Goal: Information Seeking & Learning: Learn about a topic

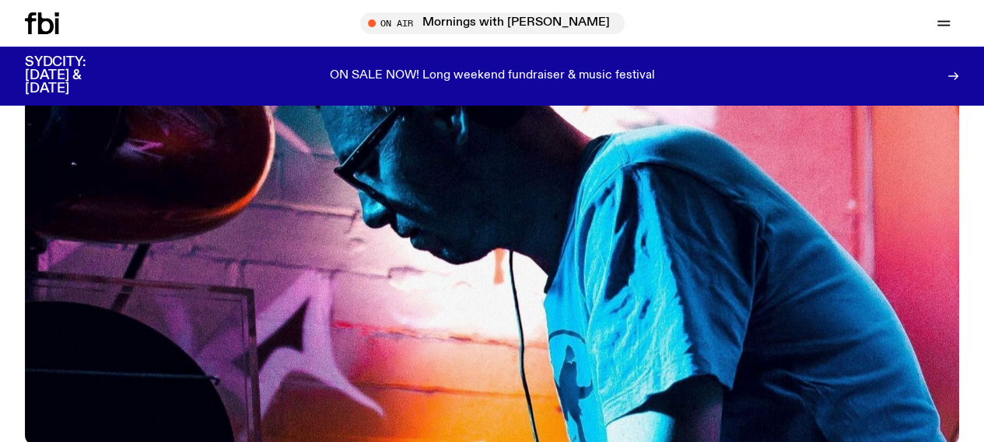
scroll to position [272, 0]
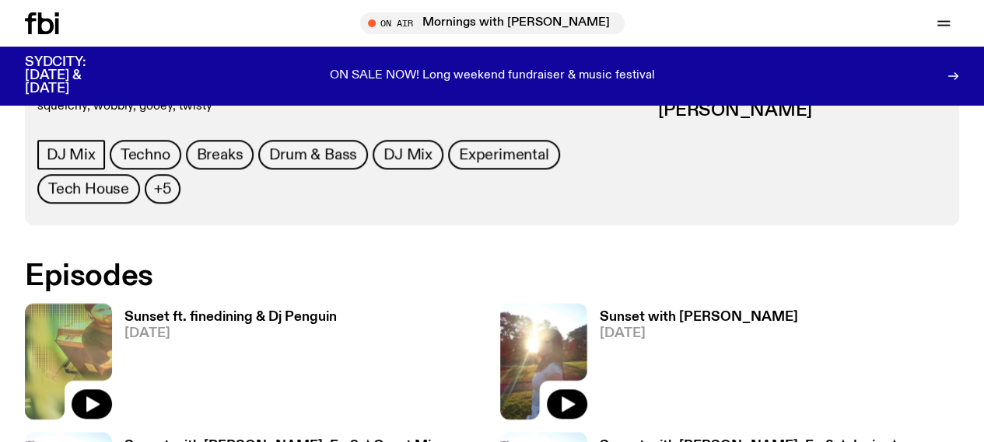
scroll to position [709, 0]
click at [599, 310] on h3 "Sunset with [PERSON_NAME]" at bounding box center [698, 316] width 198 height 13
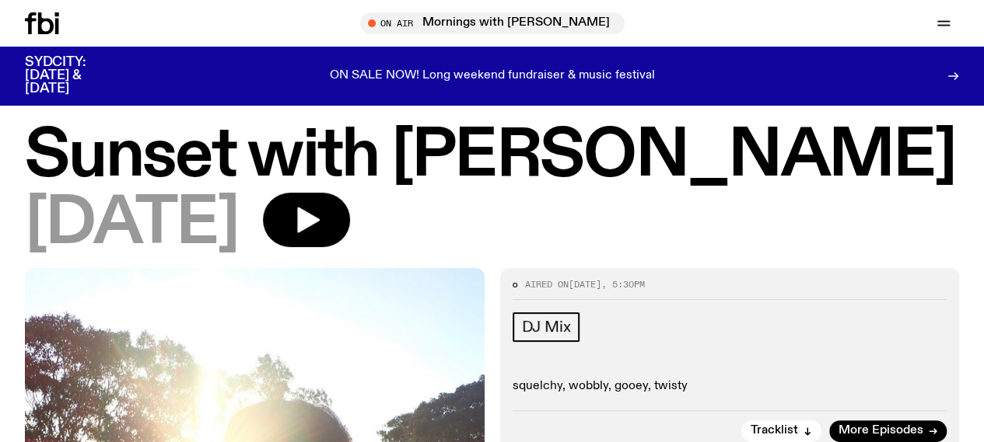
scroll to position [9, 0]
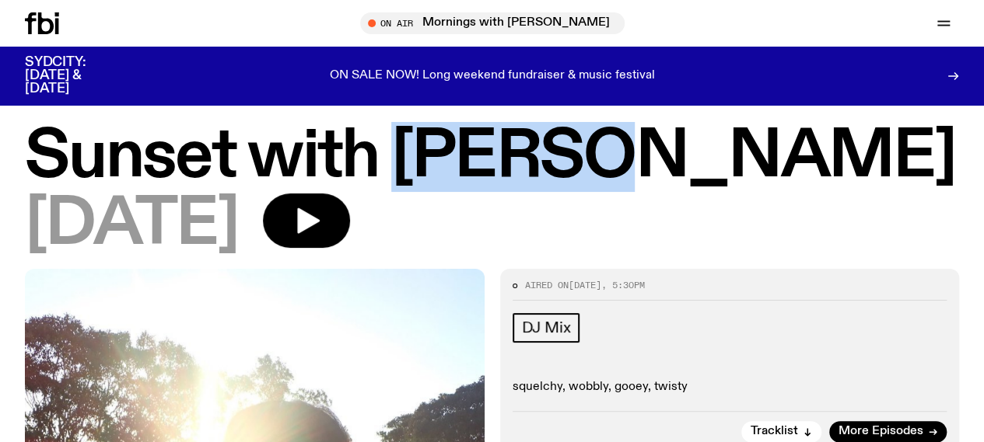
drag, startPoint x: 438, startPoint y: 180, endPoint x: 572, endPoint y: 177, distance: 134.6
click at [573, 177] on h1 "Sunset with [PERSON_NAME]" at bounding box center [492, 157] width 934 height 63
copy h1 "alilia"
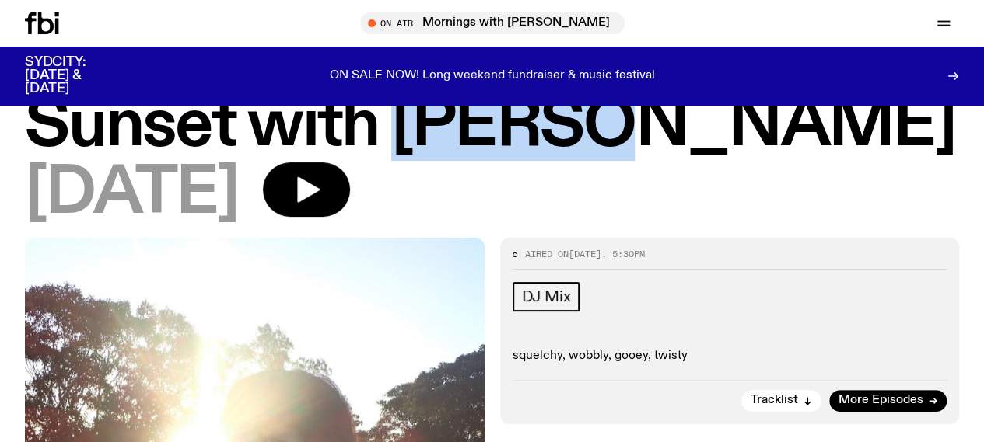
scroll to position [41, 0]
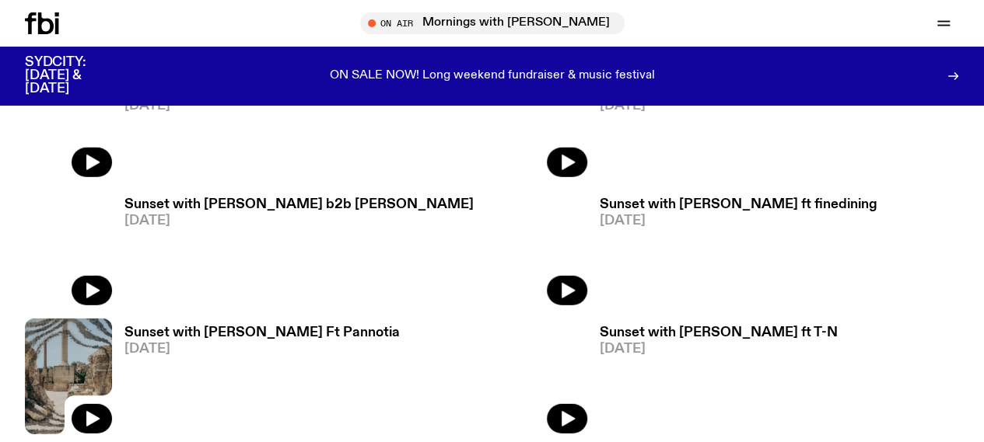
scroll to position [2116, 0]
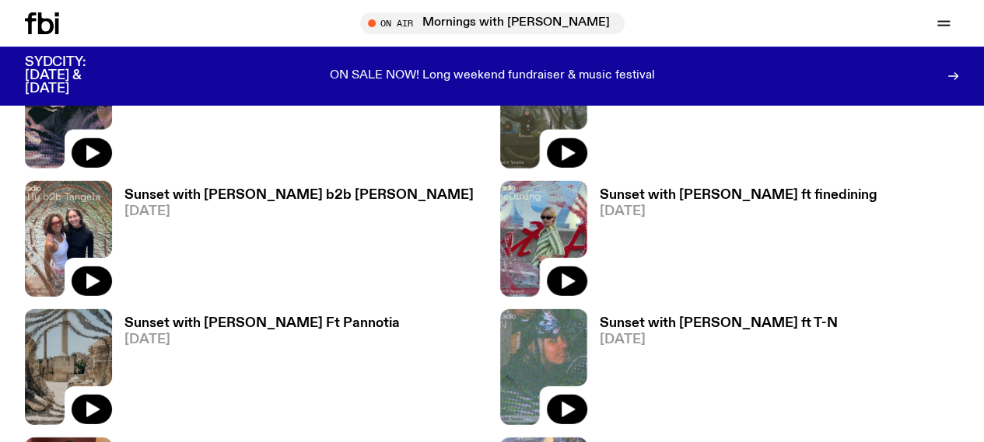
click at [599, 317] on h3 "Sunset with [PERSON_NAME] ft T-N" at bounding box center [718, 323] width 238 height 13
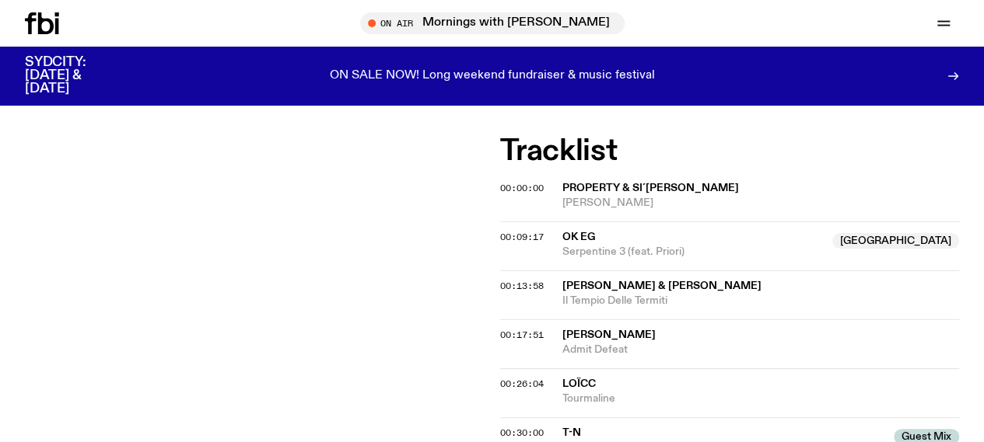
scroll to position [425, 0]
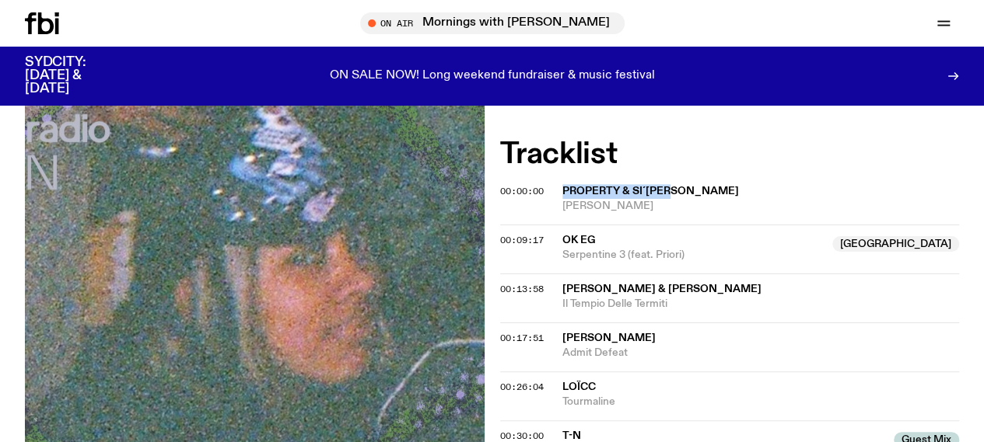
drag, startPoint x: 687, startPoint y: 145, endPoint x: 564, endPoint y: 138, distance: 123.1
copy span "Property & Si´nedd"
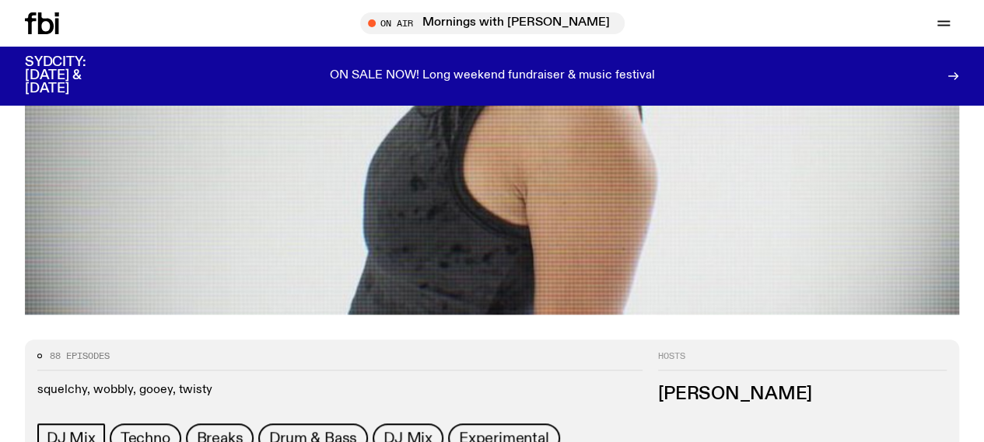
scroll to position [2116, 0]
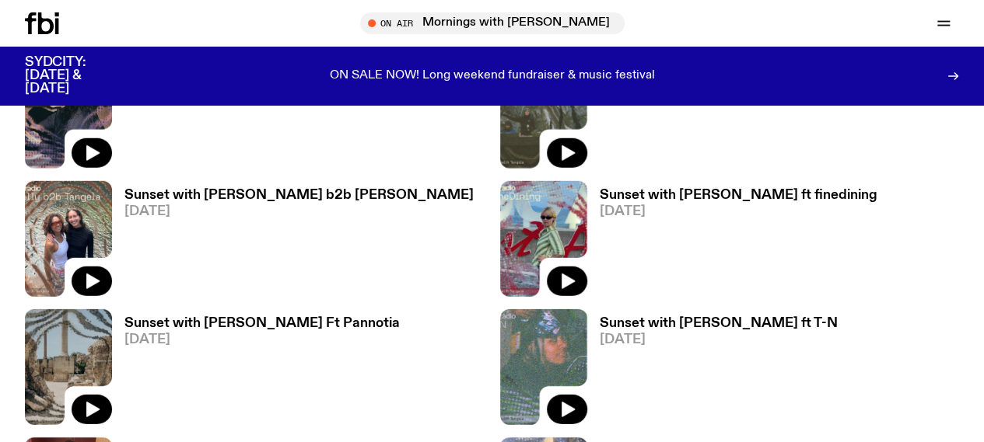
click at [0, 0] on link "Explore" at bounding box center [0, 0] width 0 height 0
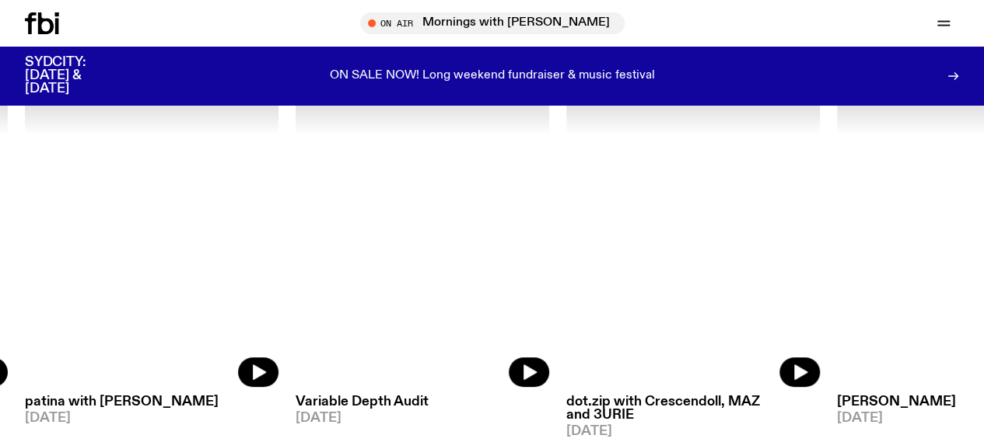
scroll to position [156, 0]
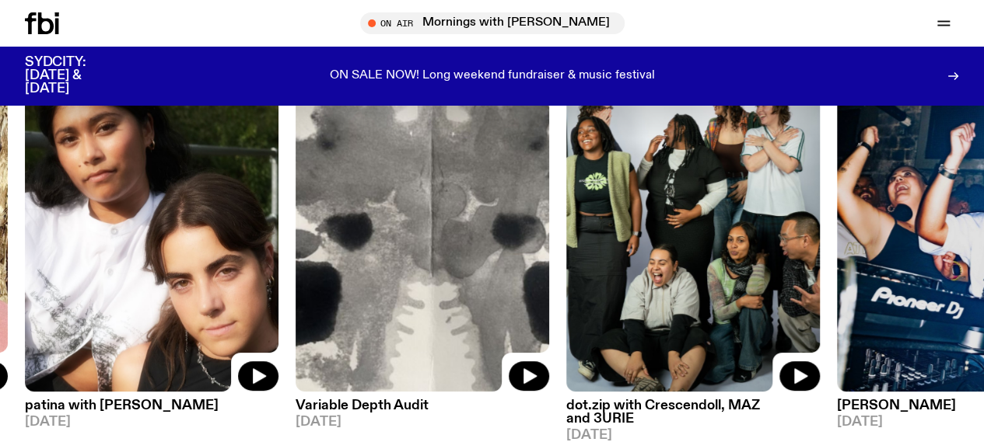
click at [361, 405] on h3 "Variable Depth Audit" at bounding box center [421, 406] width 253 height 13
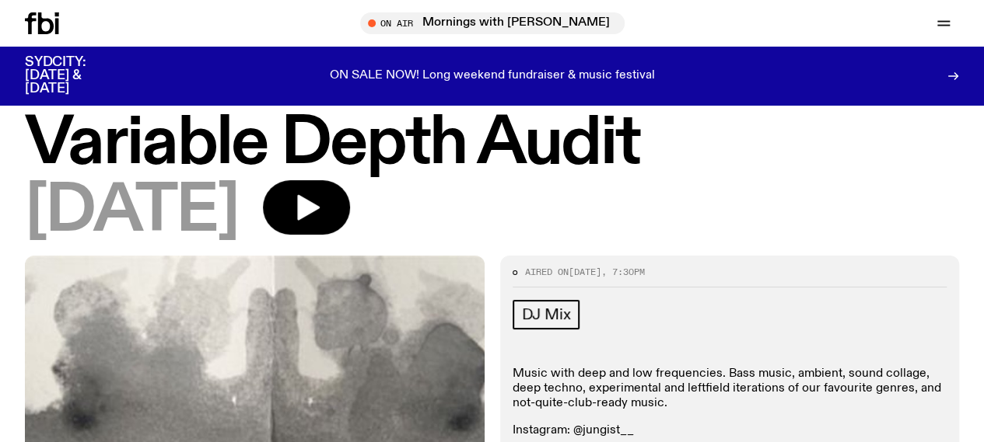
scroll to position [50, 0]
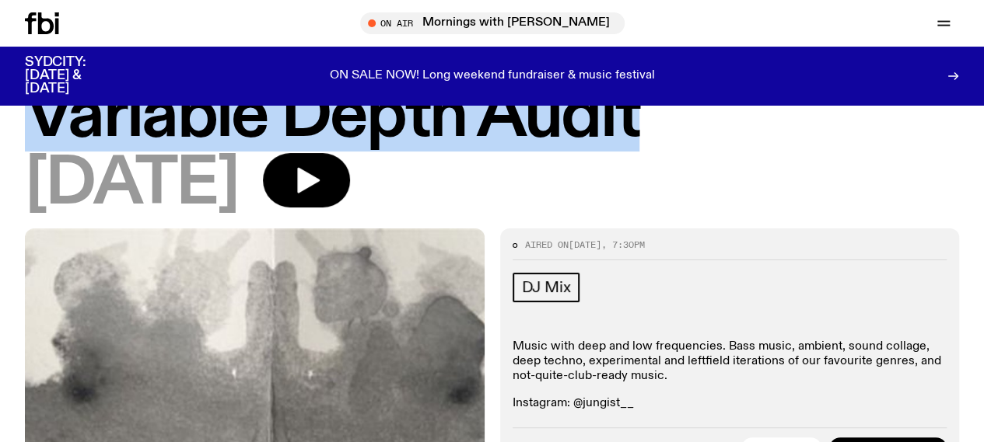
drag, startPoint x: 717, startPoint y: 125, endPoint x: 3, endPoint y: 110, distance: 714.0
click at [3, 110] on div "Variable Depth Audit 06.09.25" at bounding box center [492, 157] width 984 height 143
copy h1 "Variable Depth Audit"
click at [0, 0] on icon "button" at bounding box center [0, 0] width 0 height 0
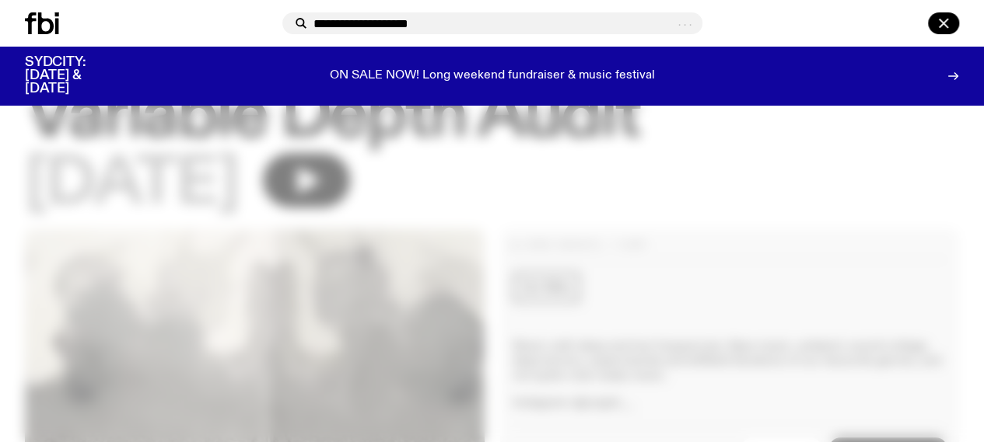
type input "**********"
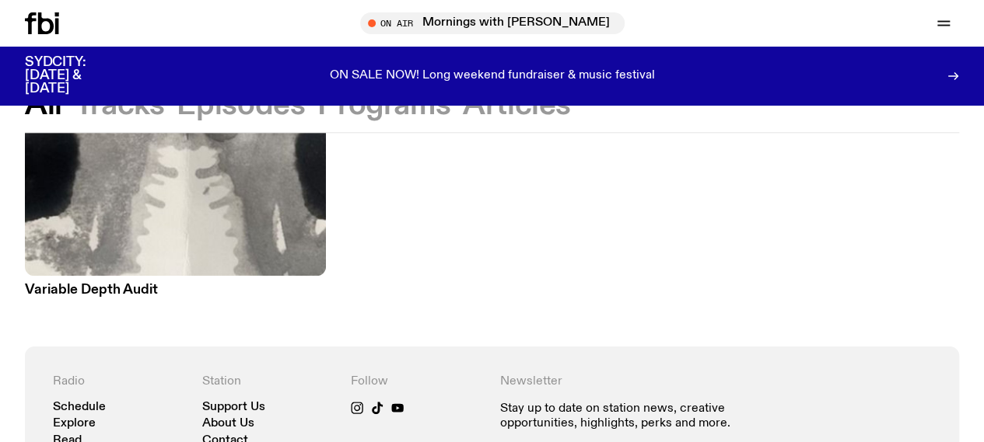
scroll to position [755, 0]
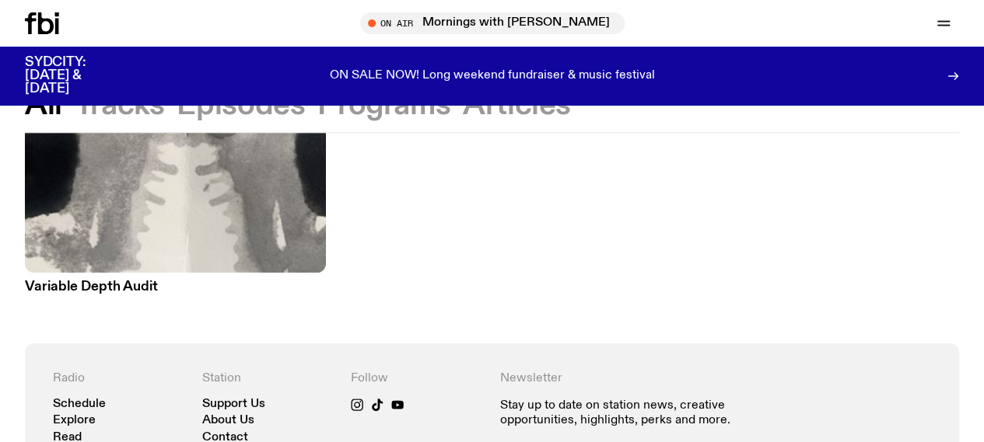
click at [134, 281] on h3 "Variable Depth Audit" at bounding box center [175, 287] width 301 height 13
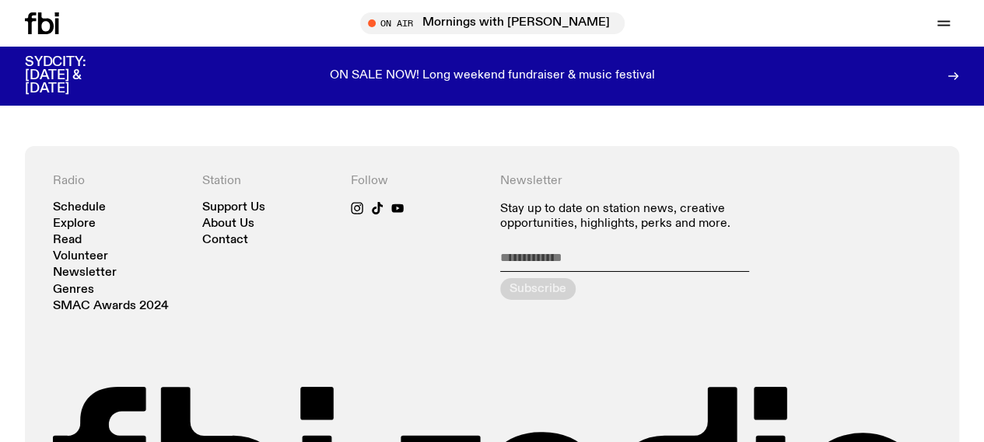
scroll to position [2556, 0]
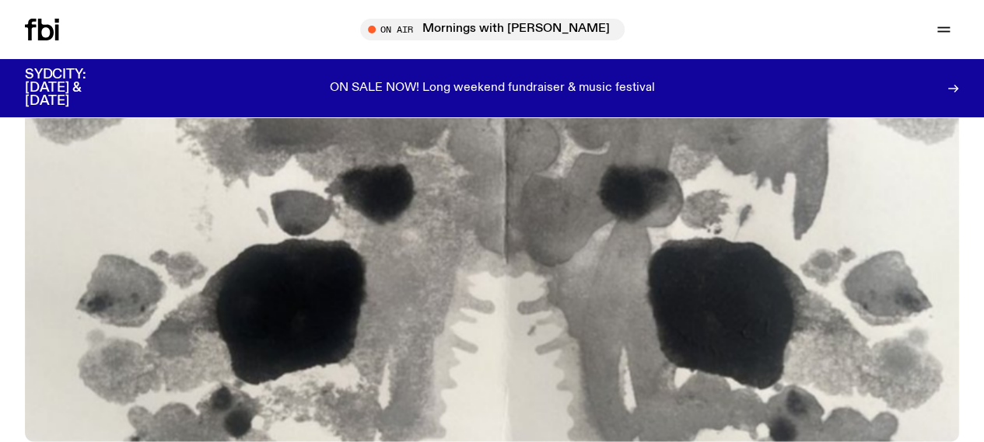
scroll to position [0, 0]
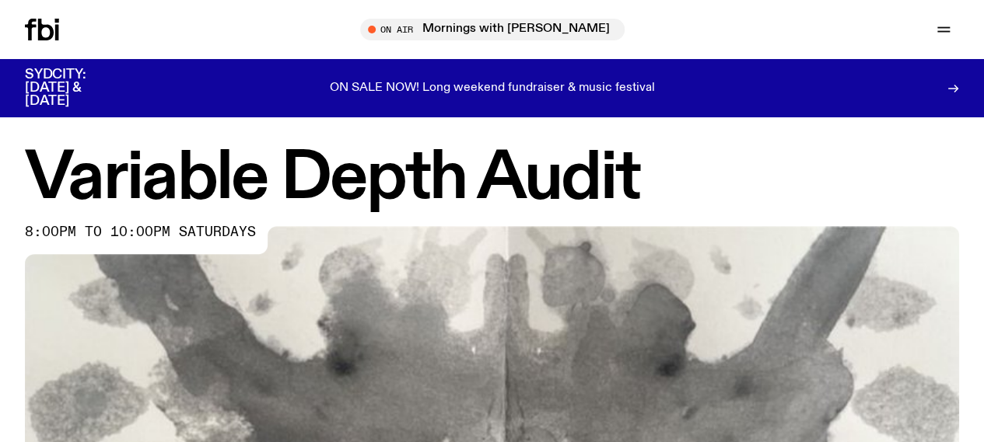
click at [0, 0] on icon "button" at bounding box center [0, 0] width 0 height 0
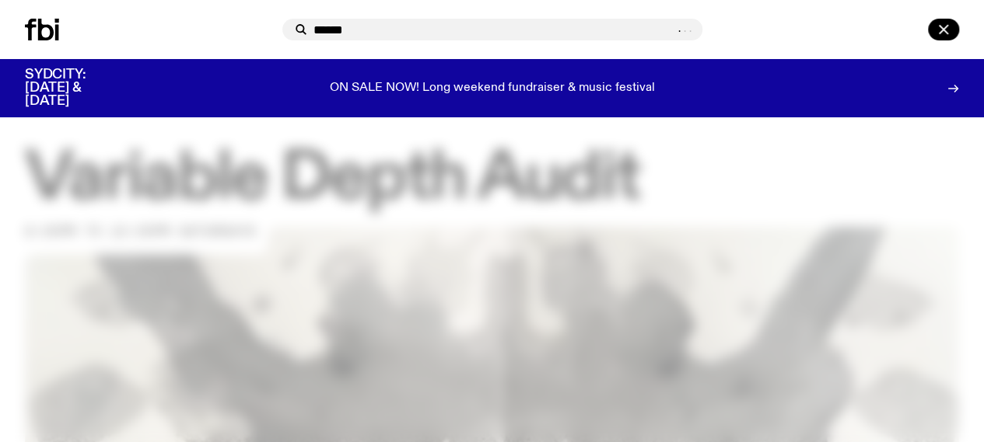
type input "*******"
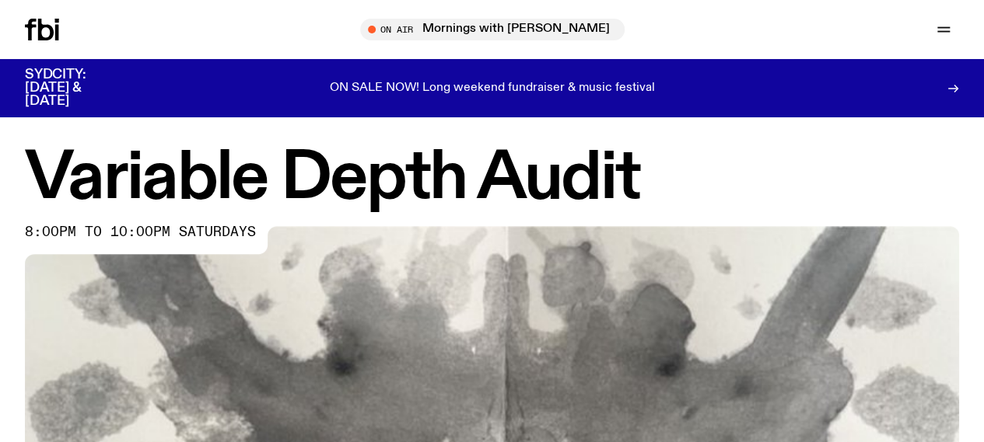
click at [0, 0] on icon "button" at bounding box center [0, 0] width 0 height 0
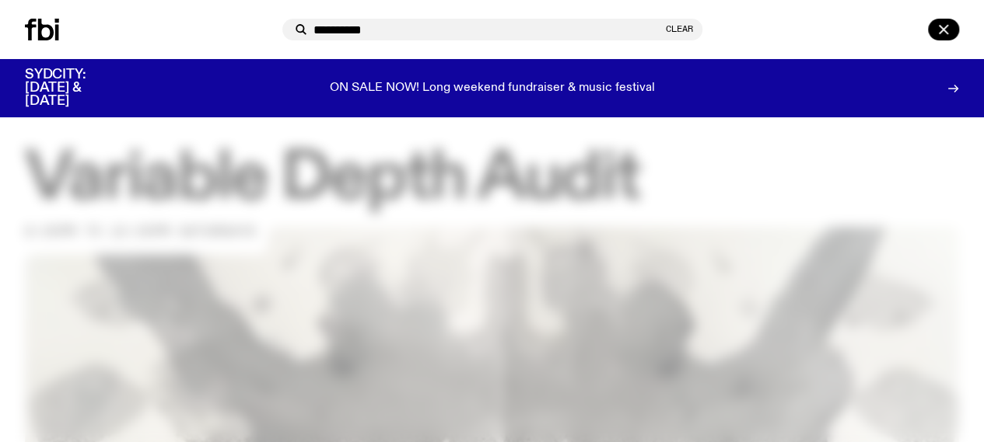
type input "**********"
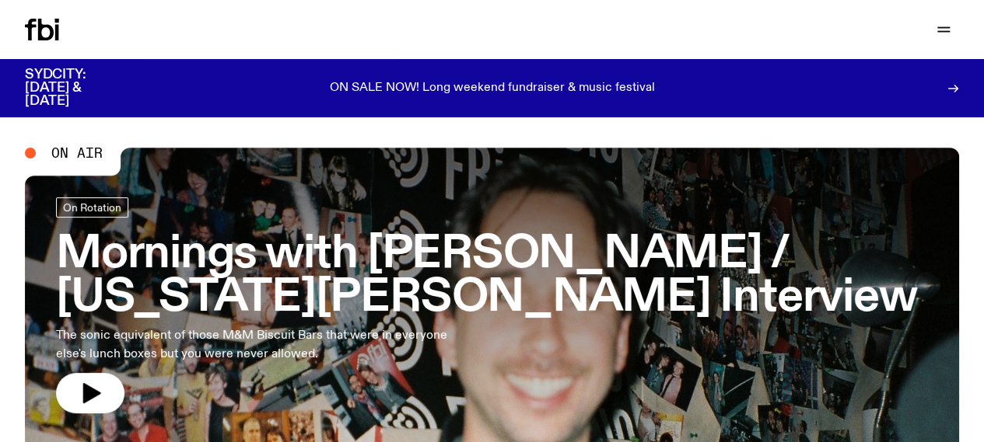
click at [0, 0] on icon "button" at bounding box center [0, 0] width 0 height 0
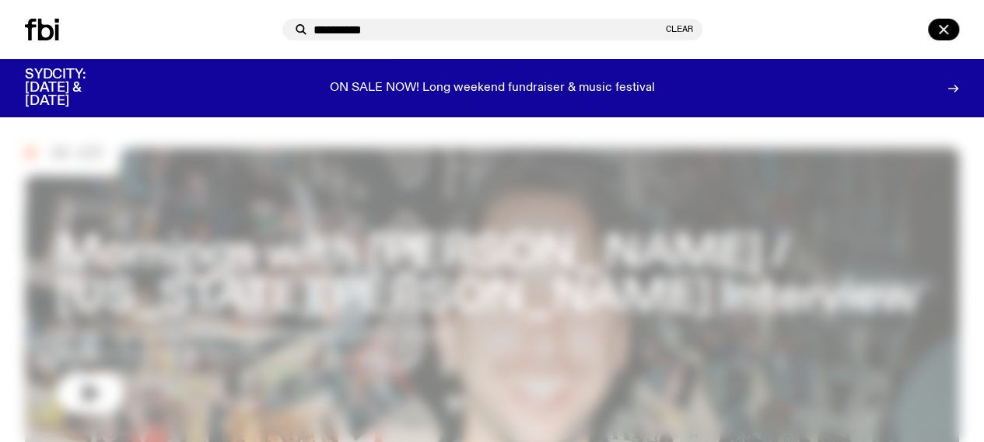
type input "**********"
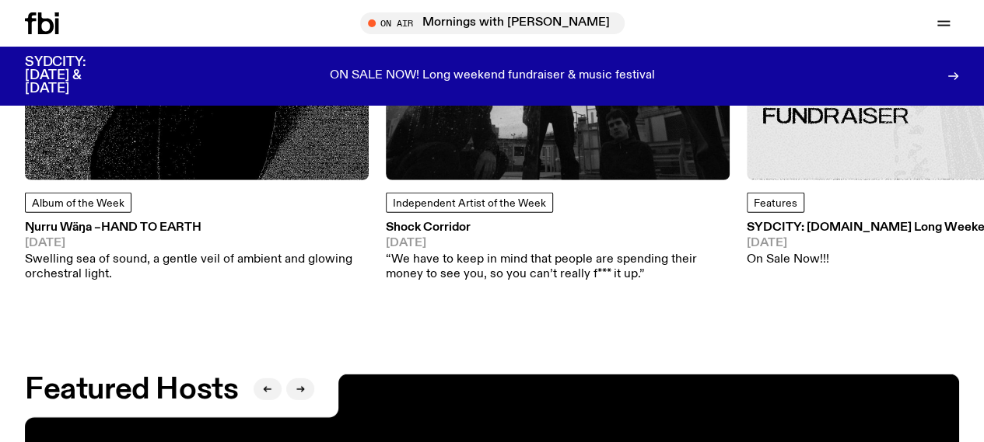
scroll to position [2026, 0]
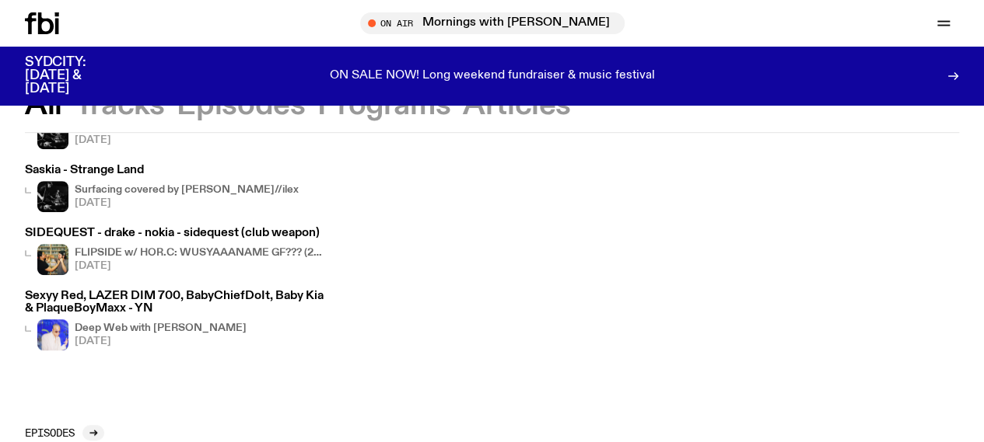
scroll to position [335, 0]
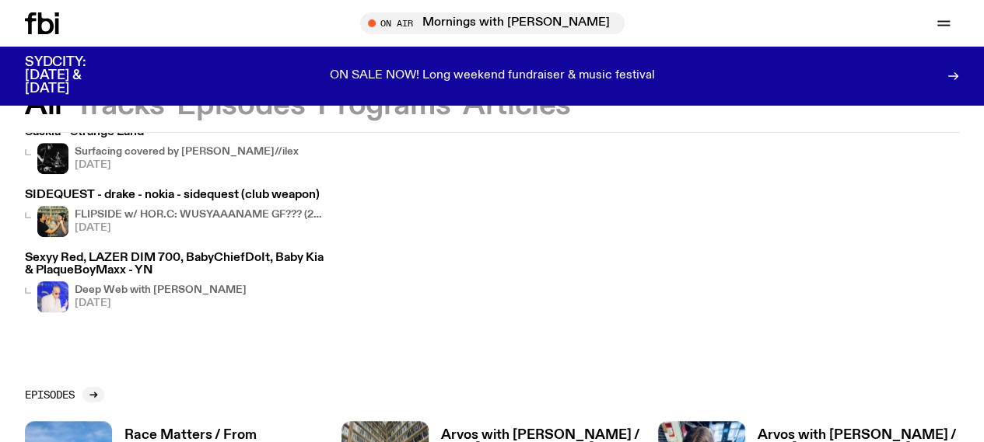
click at [0, 0] on icon "button" at bounding box center [0, 0] width 0 height 0
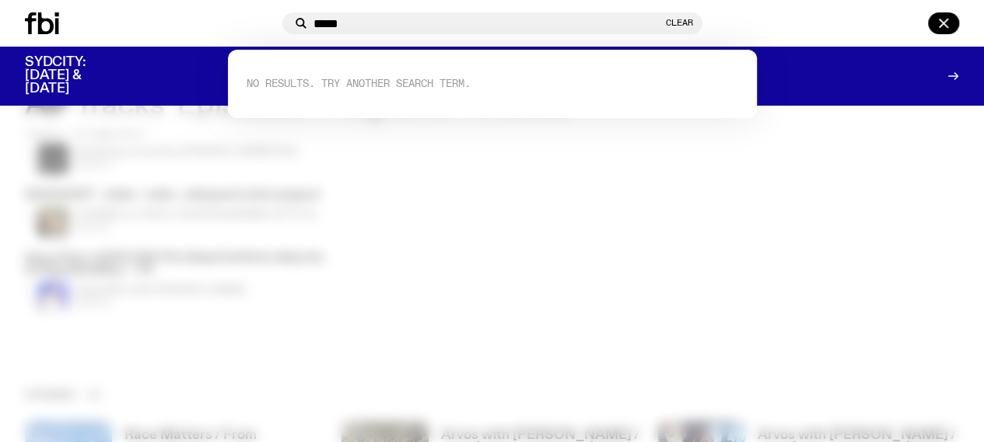
type input "*****"
